Goal: Information Seeking & Learning: Learn about a topic

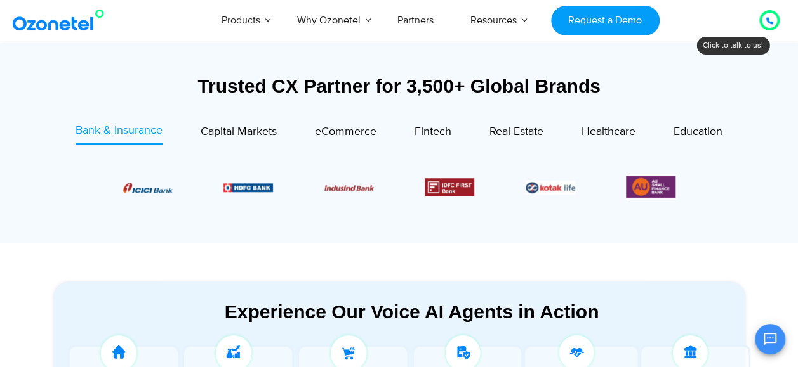
scroll to position [432, 0]
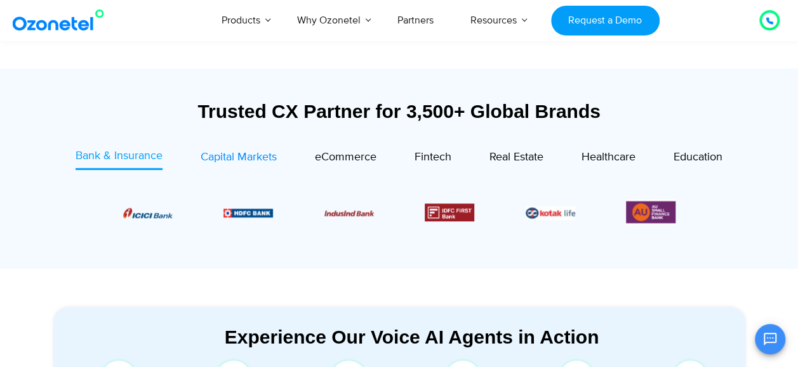
click at [260, 150] on span "Capital Markets" at bounding box center [239, 157] width 76 height 14
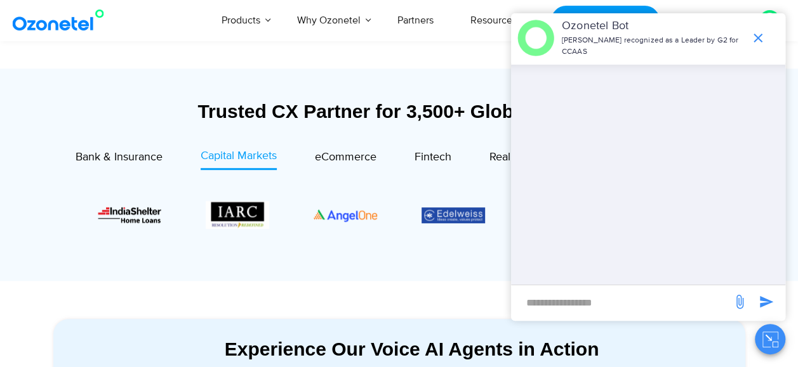
click at [755, 30] on icon "end chat or minimize" at bounding box center [757, 37] width 15 height 15
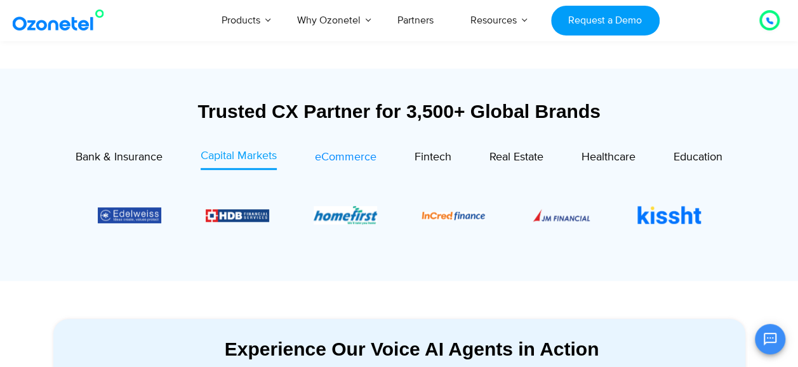
click at [327, 150] on div "eCommerce" at bounding box center [346, 157] width 62 height 17
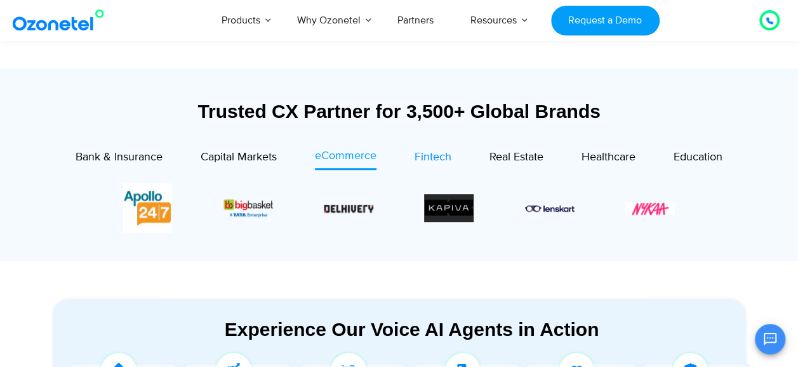
click at [436, 157] on span "Fintech" at bounding box center [432, 157] width 37 height 14
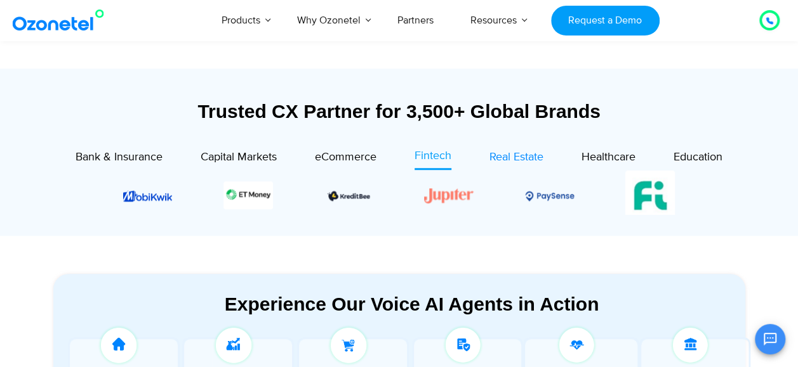
click at [505, 157] on span "Real Estate" at bounding box center [516, 157] width 54 height 14
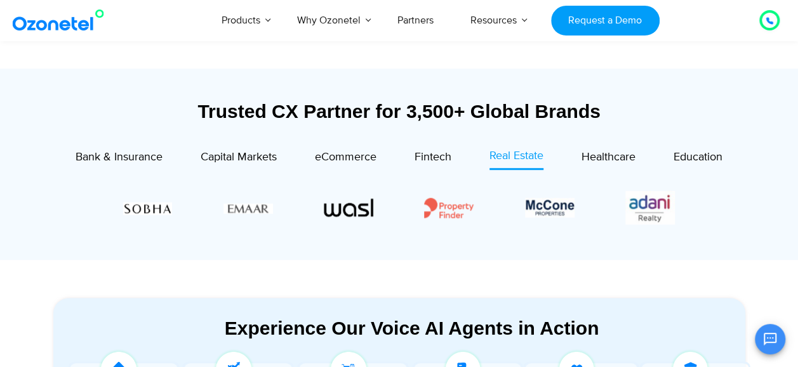
click at [581, 160] on div "Healthcare" at bounding box center [589, 159] width 92 height 22
click at [588, 160] on span "Healthcare" at bounding box center [608, 157] width 54 height 14
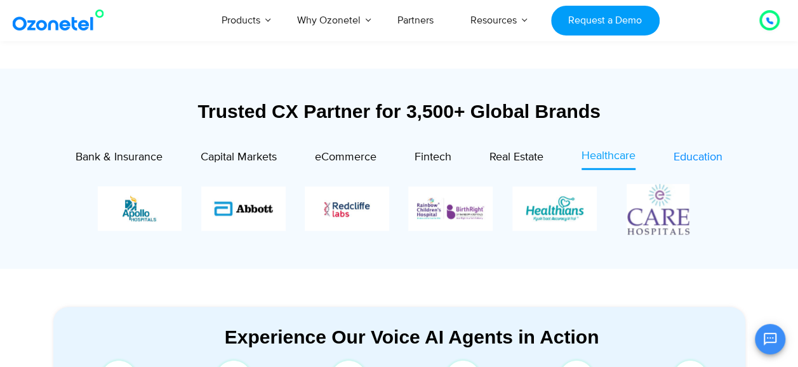
click at [694, 162] on span "Education" at bounding box center [697, 157] width 49 height 14
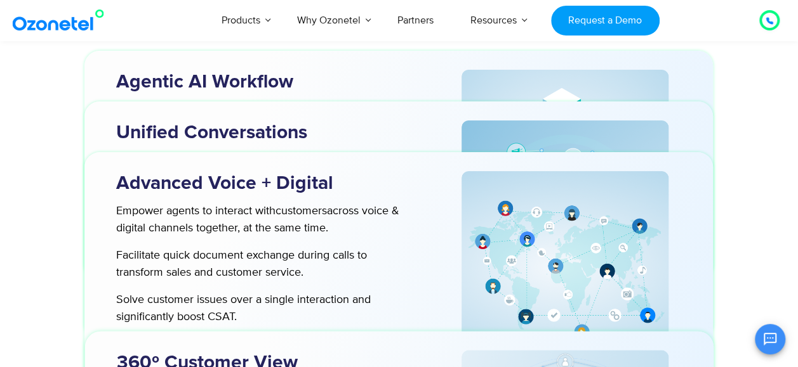
scroll to position [3636, 0]
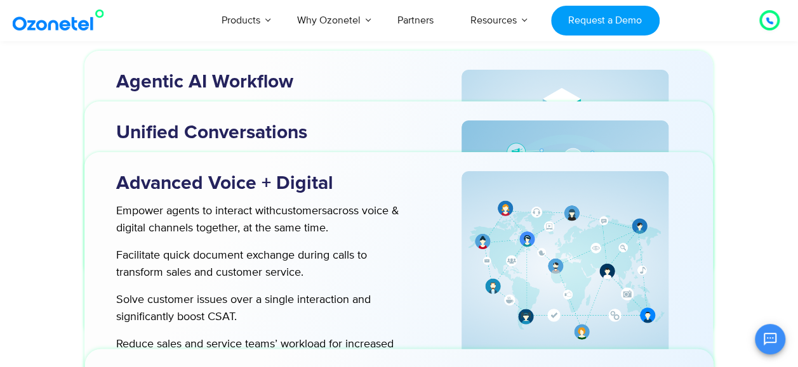
click at [722, 216] on div "Reimagine Your Customer Playbook for an AI-first World Agentic AI Workflow Hire…" at bounding box center [399, 143] width 705 height 1285
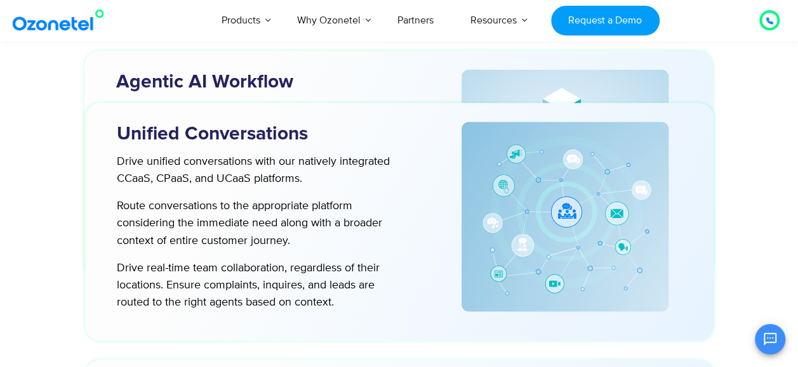
scroll to position [3377, 0]
